Goal: Transaction & Acquisition: Purchase product/service

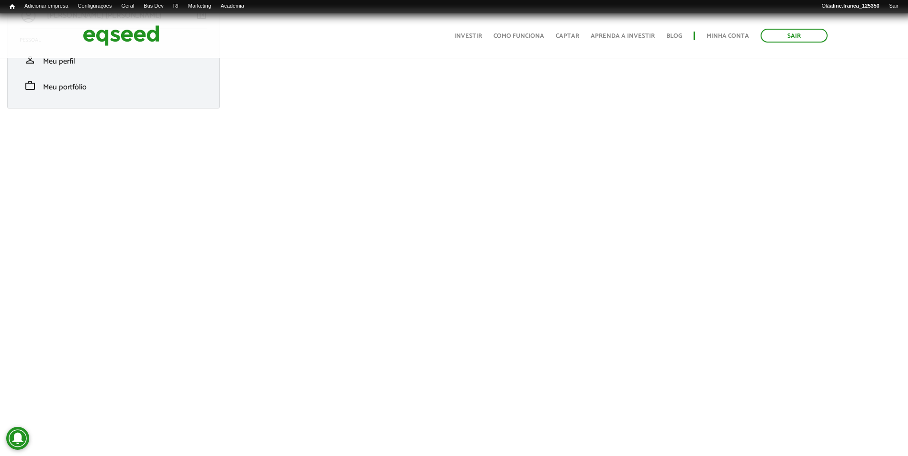
scroll to position [23, 0]
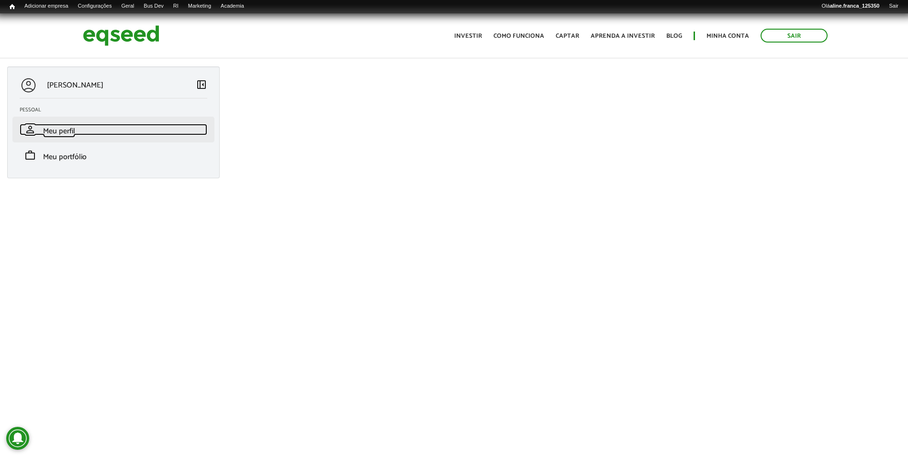
click at [70, 137] on span "Meu perfil" at bounding box center [59, 131] width 32 height 13
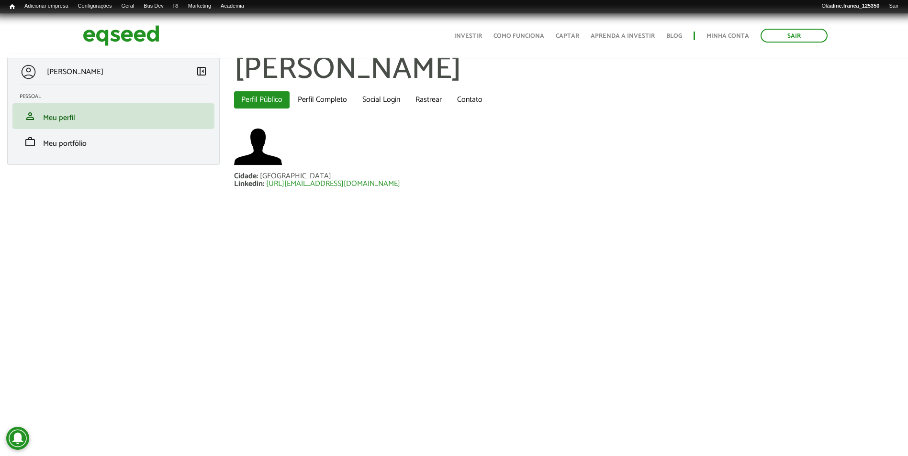
scroll to position [14, 0]
click at [65, 135] on li "work Meu portfólio" at bounding box center [113, 142] width 202 height 26
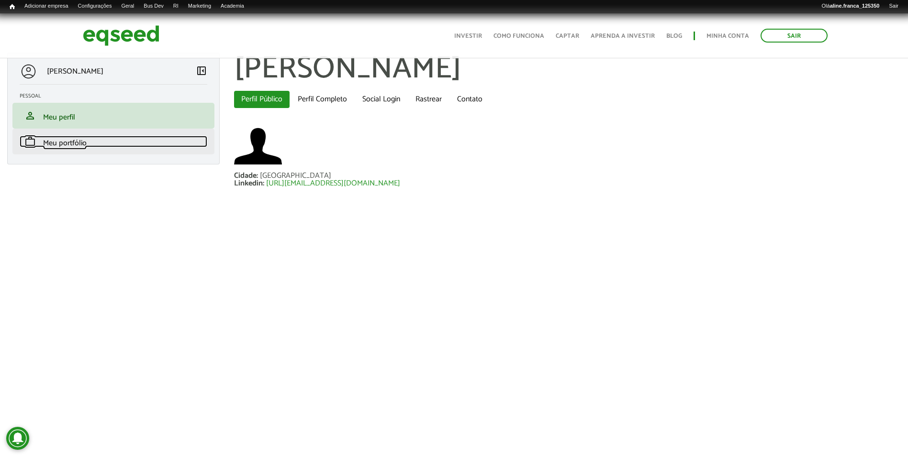
click at [80, 146] on span "Meu portfólio" at bounding box center [65, 143] width 44 height 13
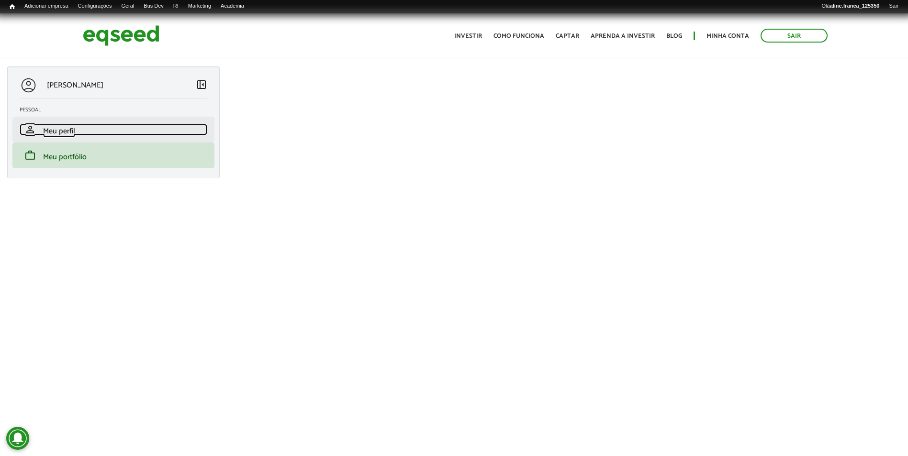
click at [85, 135] on link "person Meu perfil" at bounding box center [114, 129] width 188 height 11
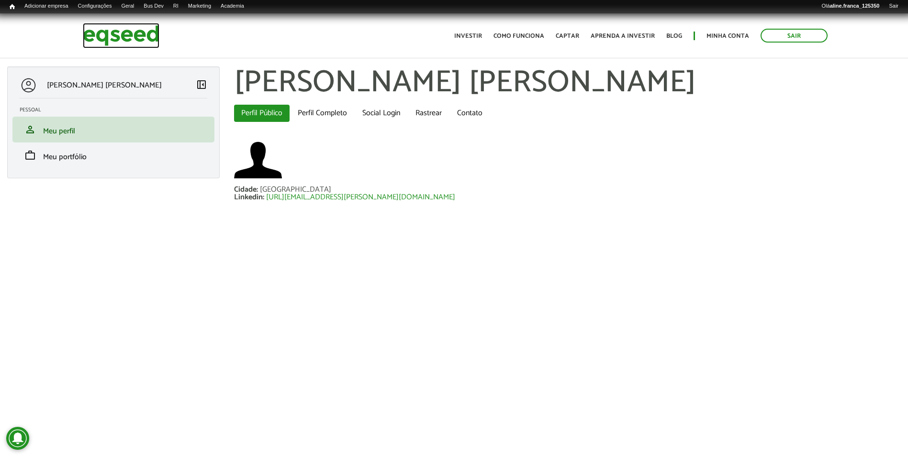
click at [110, 41] on img at bounding box center [121, 35] width 77 height 25
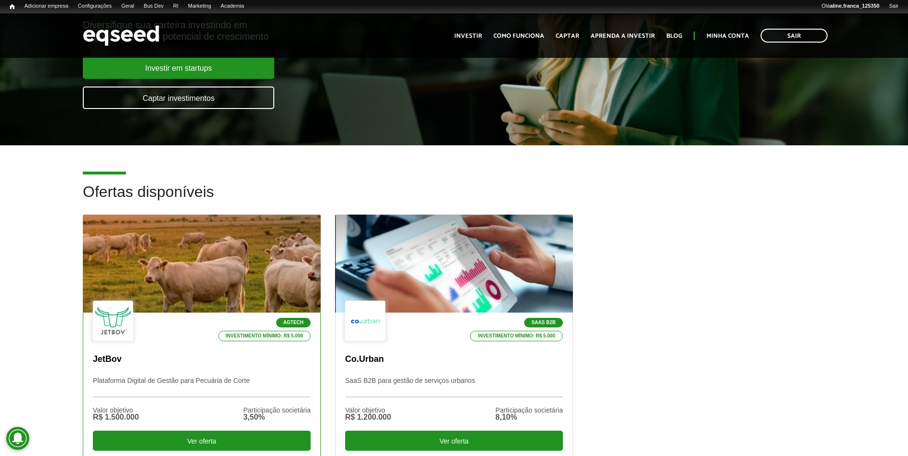
scroll to position [191, 0]
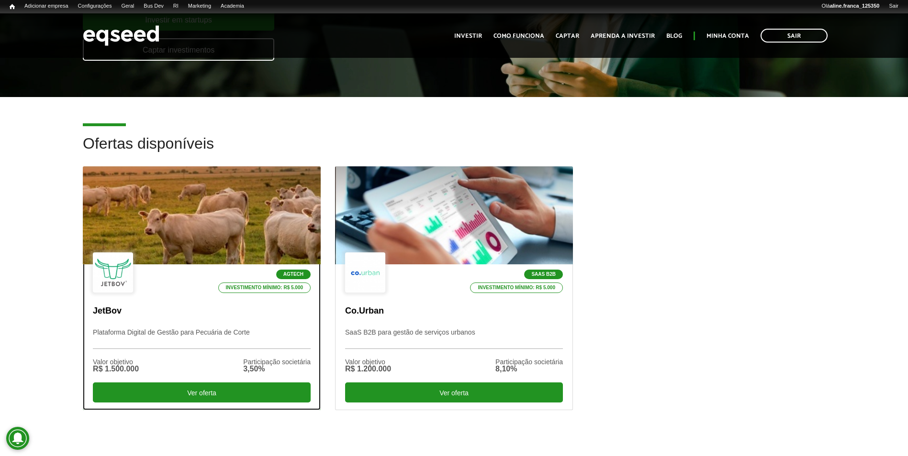
click at [223, 247] on div at bounding box center [201, 216] width 285 height 118
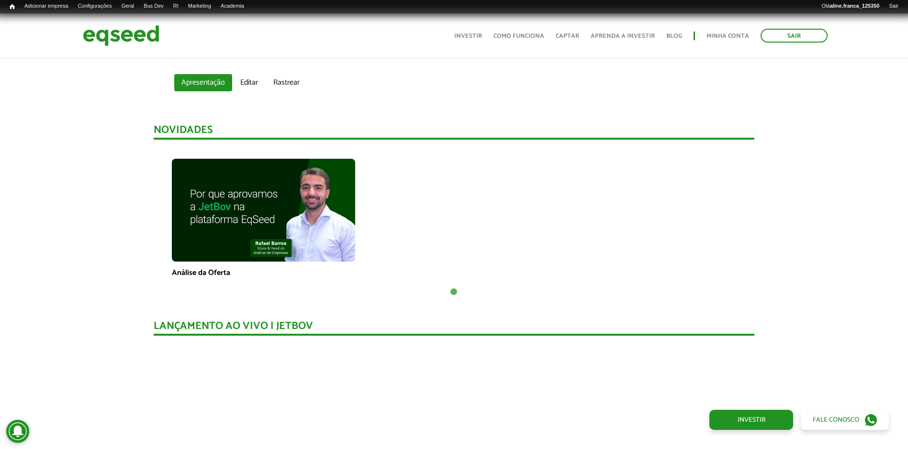
scroll to position [612, 0]
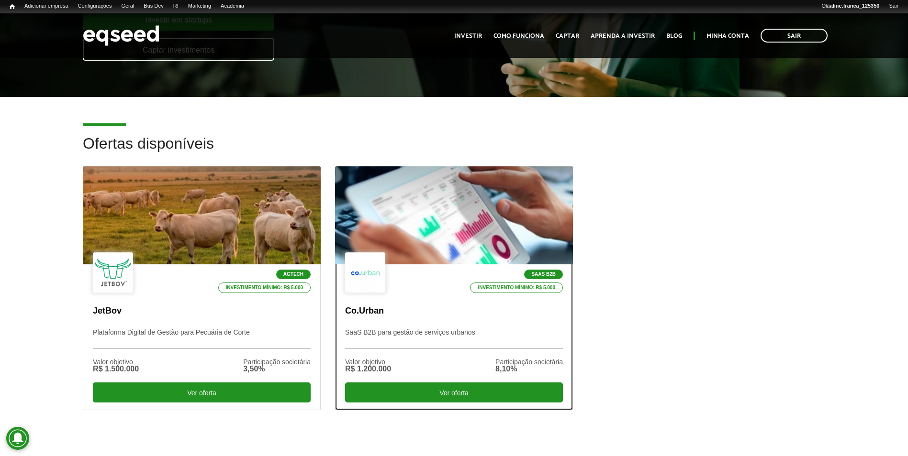
click at [478, 219] on div at bounding box center [453, 216] width 285 height 118
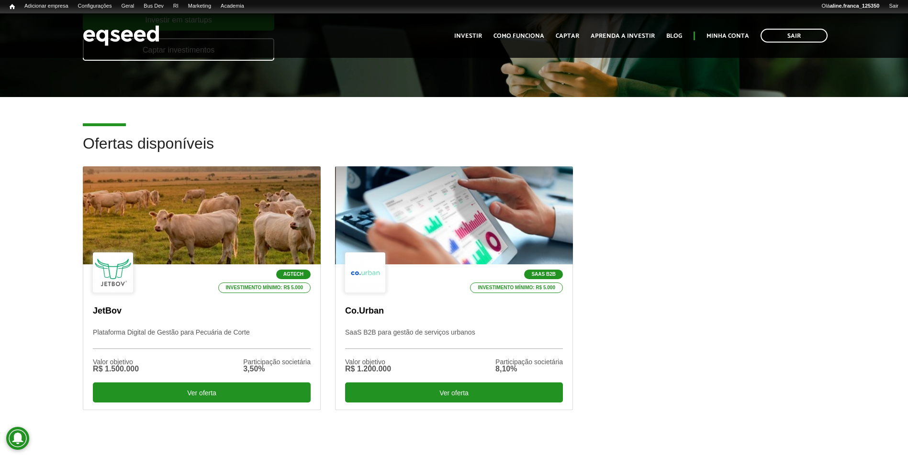
scroll to position [590, 0]
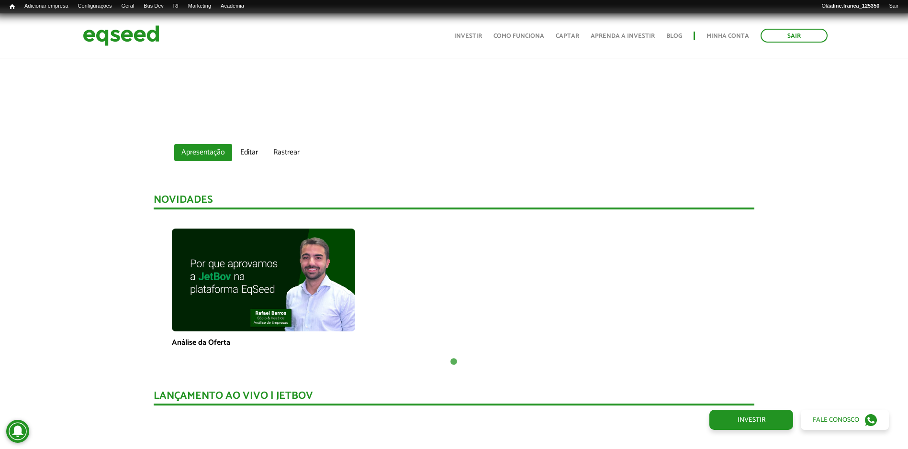
drag, startPoint x: 732, startPoint y: 244, endPoint x: 726, endPoint y: 279, distance: 35.9
